Goal: Navigation & Orientation: Go to known website

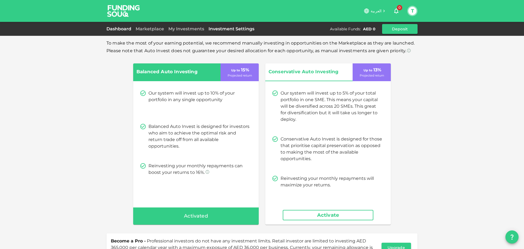
click at [124, 27] on link "Dashboard" at bounding box center [119, 28] width 27 height 5
